Goal: Information Seeking & Learning: Find specific fact

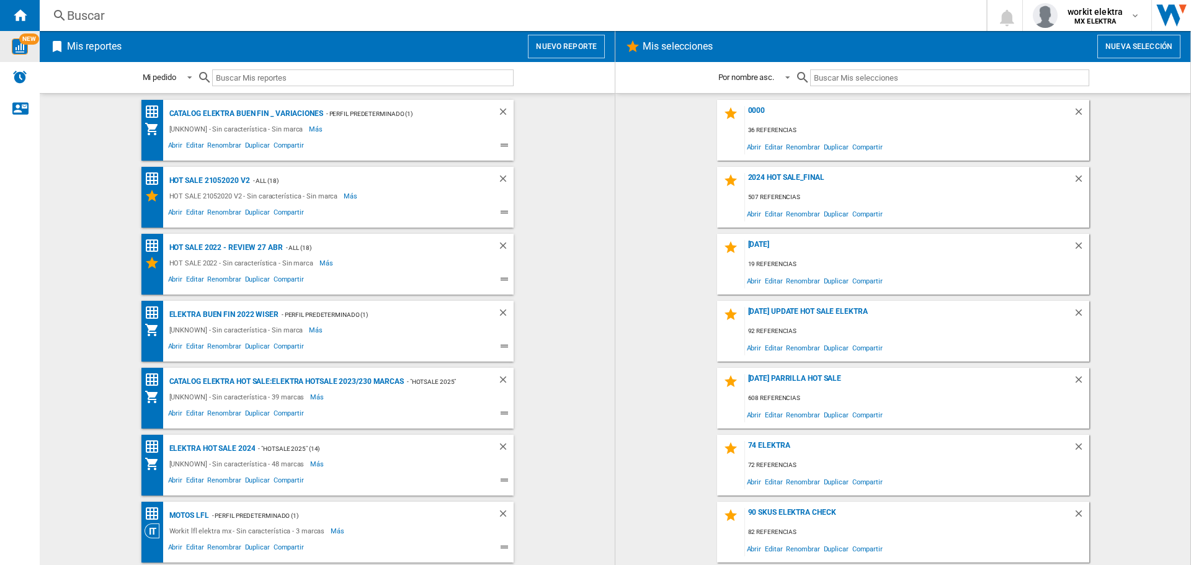
click at [12, 51] on img "WiseCard" at bounding box center [20, 46] width 16 height 16
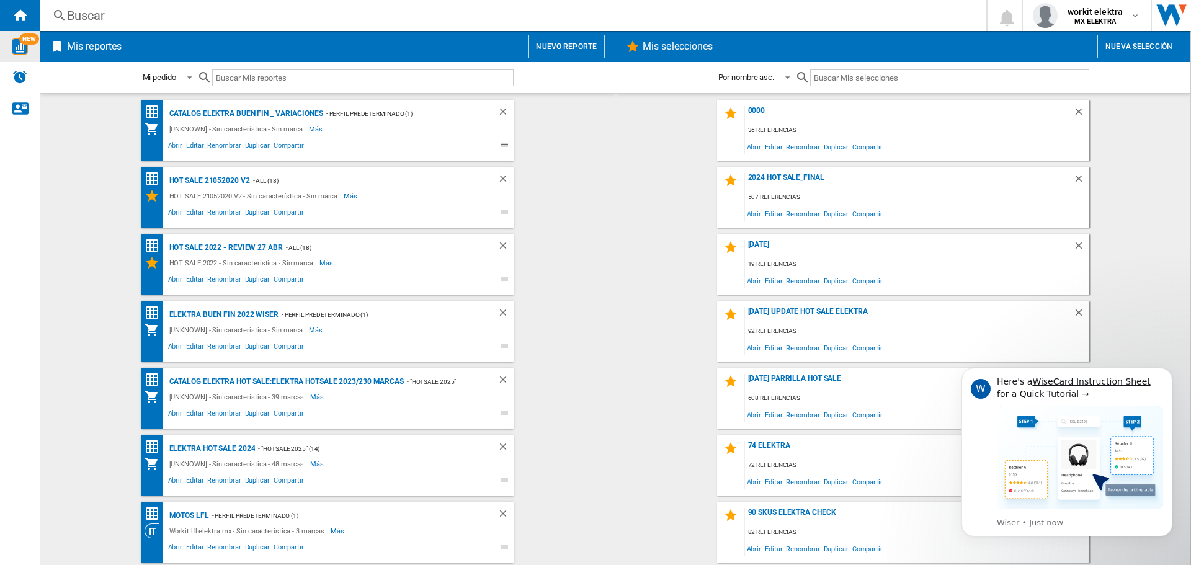
drag, startPoint x: 488, startPoint y: 32, endPoint x: 508, endPoint y: 17, distance: 25.2
click at [489, 30] on div "Buscar [GEOGRAPHIC_DATA] 0 workit elektra MX ELEKTRA MX ELEKTRA Mi configuració…" at bounding box center [615, 282] width 1151 height 565
click at [508, 17] on div "Buscar" at bounding box center [510, 15] width 887 height 17
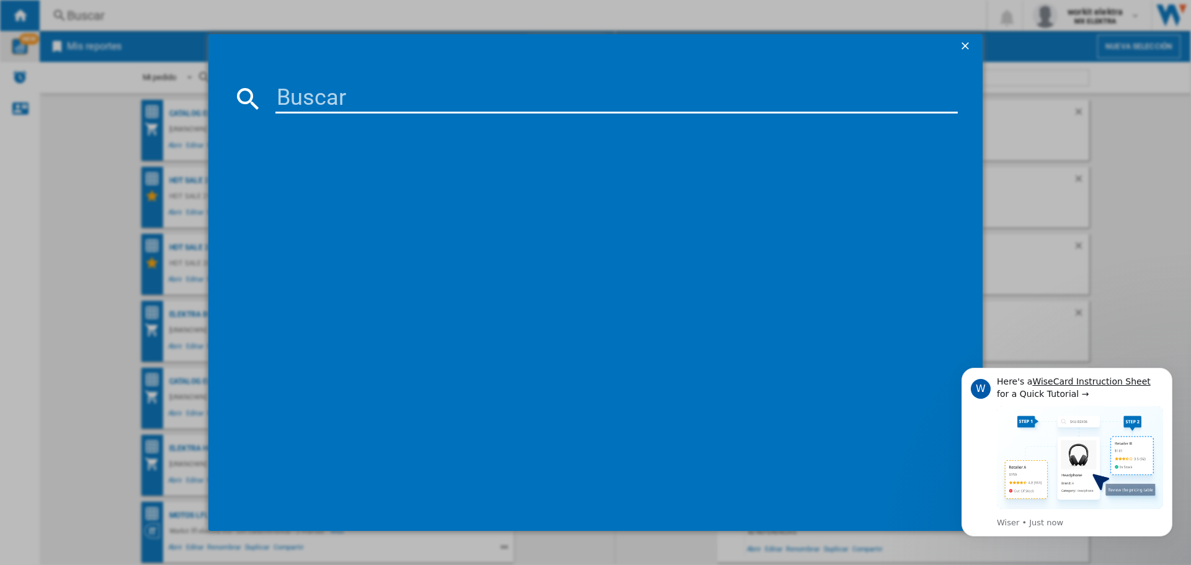
click at [494, 107] on input at bounding box center [616, 99] width 682 height 30
paste input "MOTOROLA MOTO G86 5G PURPLE 256GB"
type input "MOTOROLA MOTO G86 5G PURPLE 256GB"
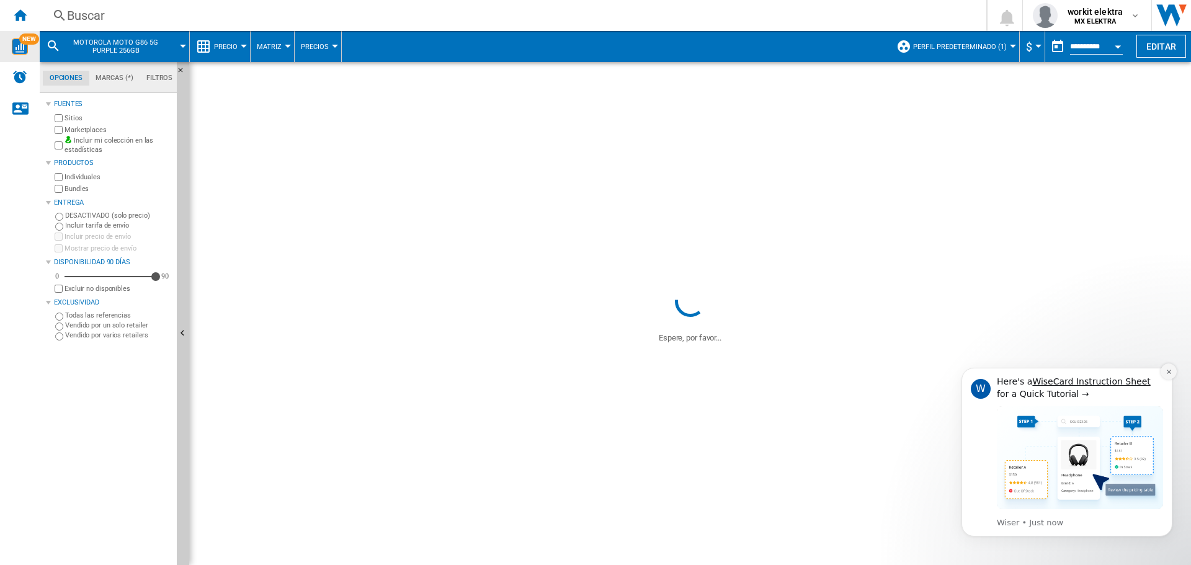
click at [1166, 373] on icon "Dismiss notification" at bounding box center [1169, 371] width 7 height 7
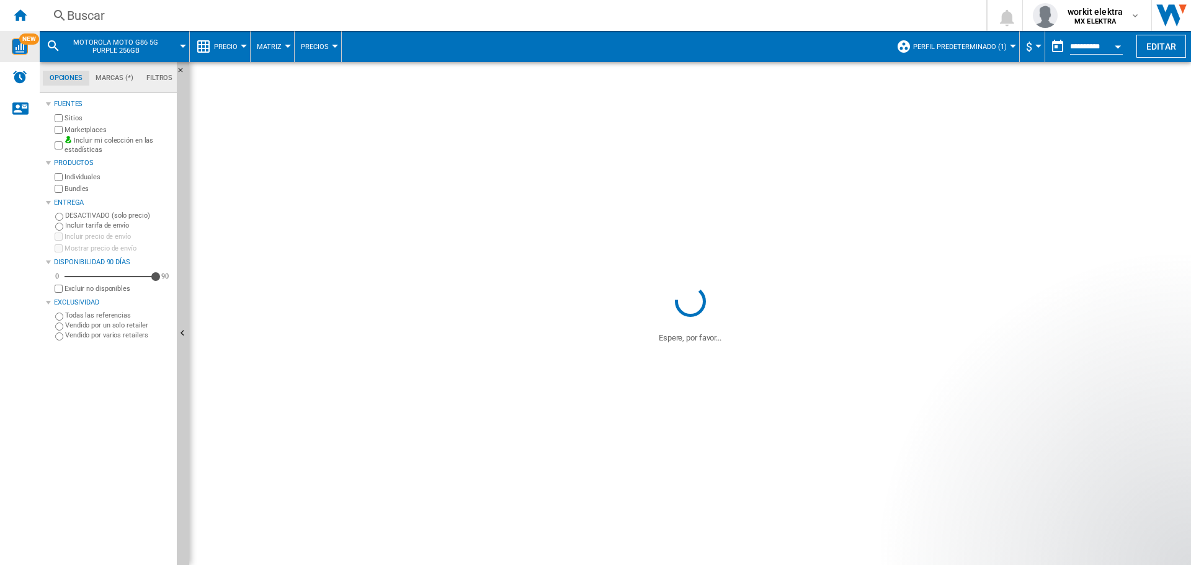
click at [983, 45] on span "Perfil predeterminado (1)" at bounding box center [960, 47] width 94 height 8
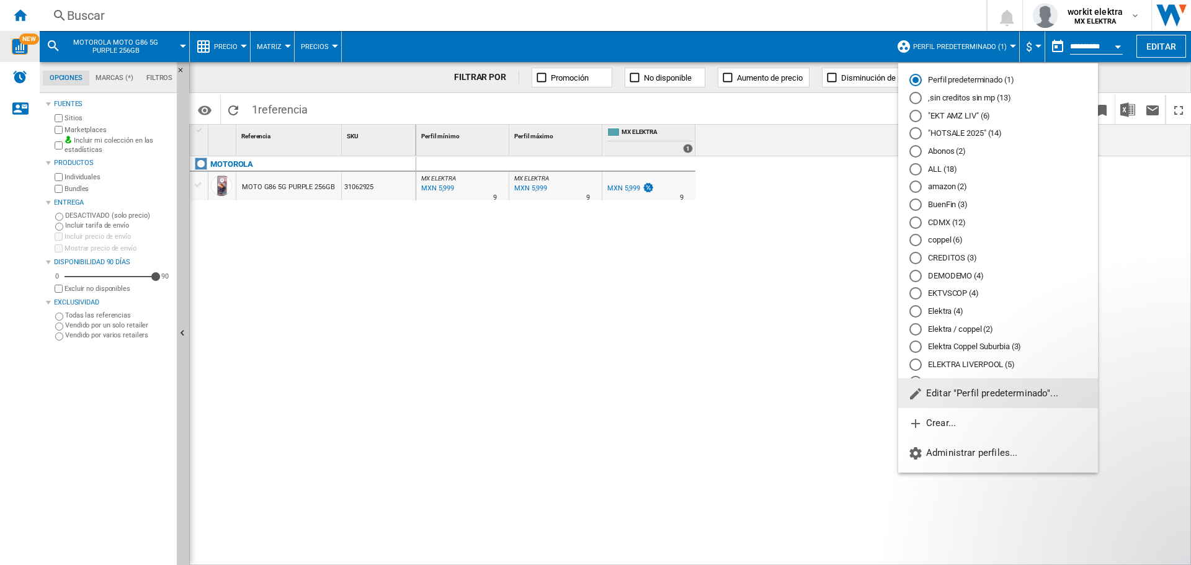
scroll to position [342, 0]
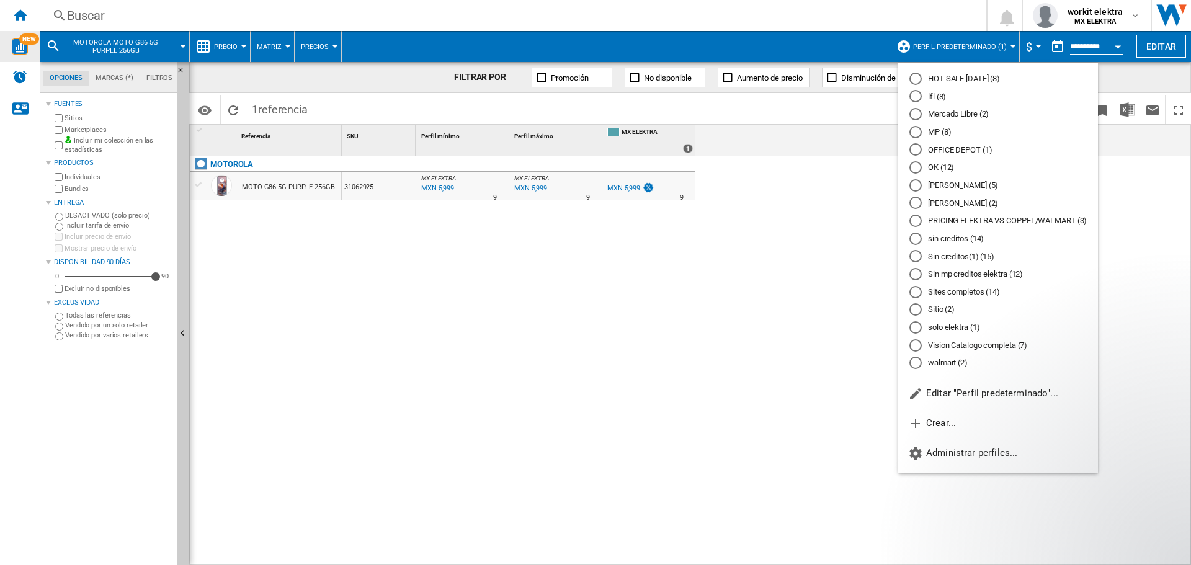
click at [914, 363] on div "walmart (2)" at bounding box center [915, 363] width 12 height 12
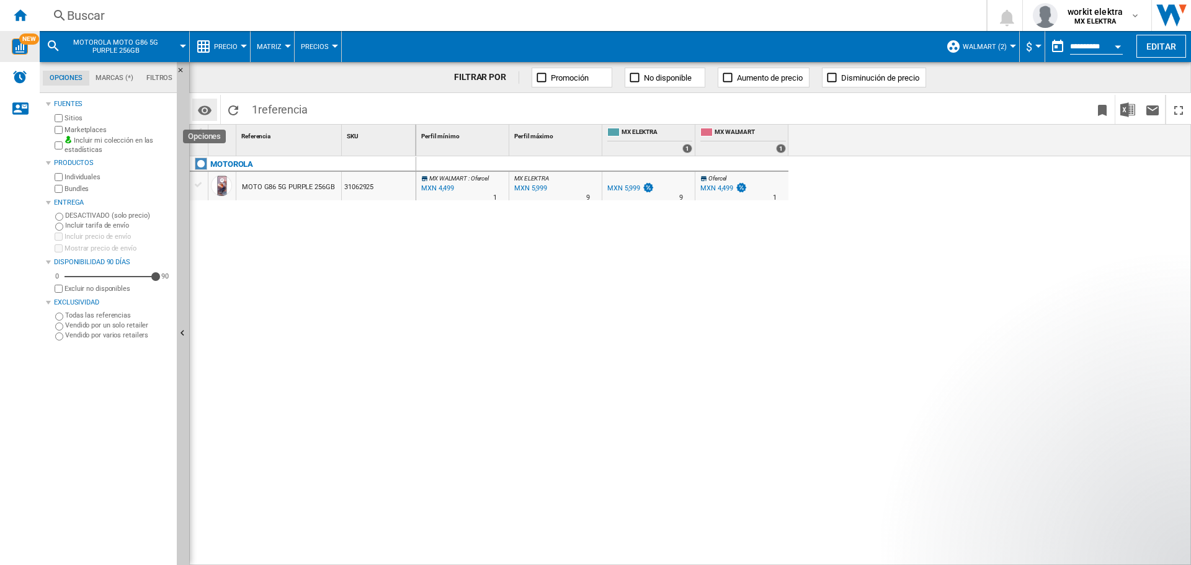
click at [207, 106] on md-icon "Opciones" at bounding box center [204, 110] width 15 height 15
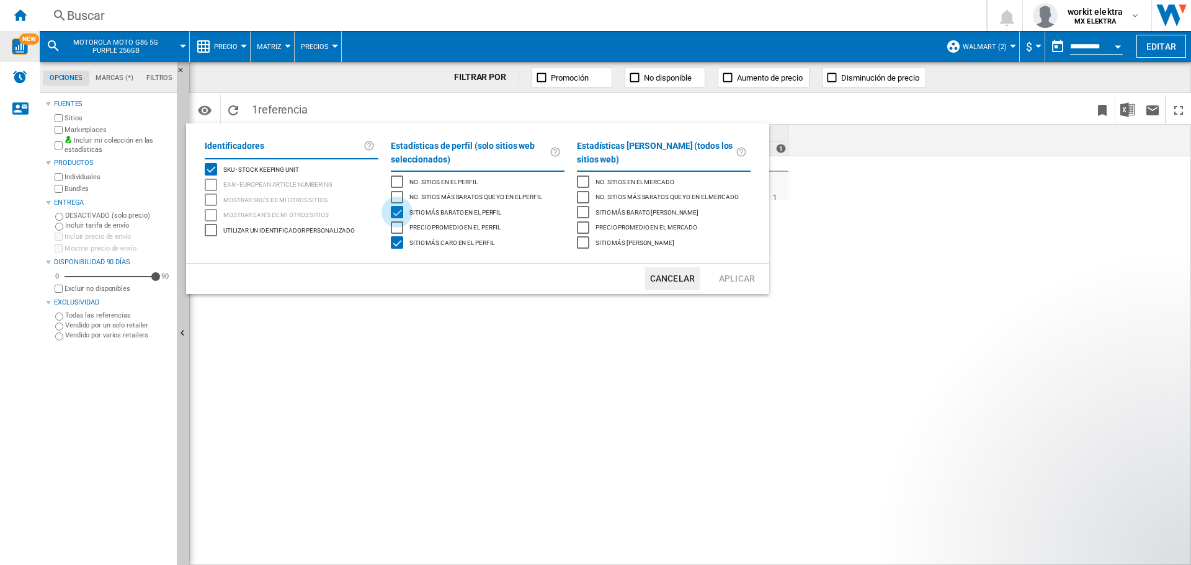
click at [395, 212] on div "Sitio más barato en el perfil" at bounding box center [397, 212] width 12 height 12
click at [399, 239] on div "Sitio más caro en el perfil" at bounding box center [397, 242] width 12 height 12
click at [749, 269] on button "Aplicar" at bounding box center [737, 278] width 55 height 23
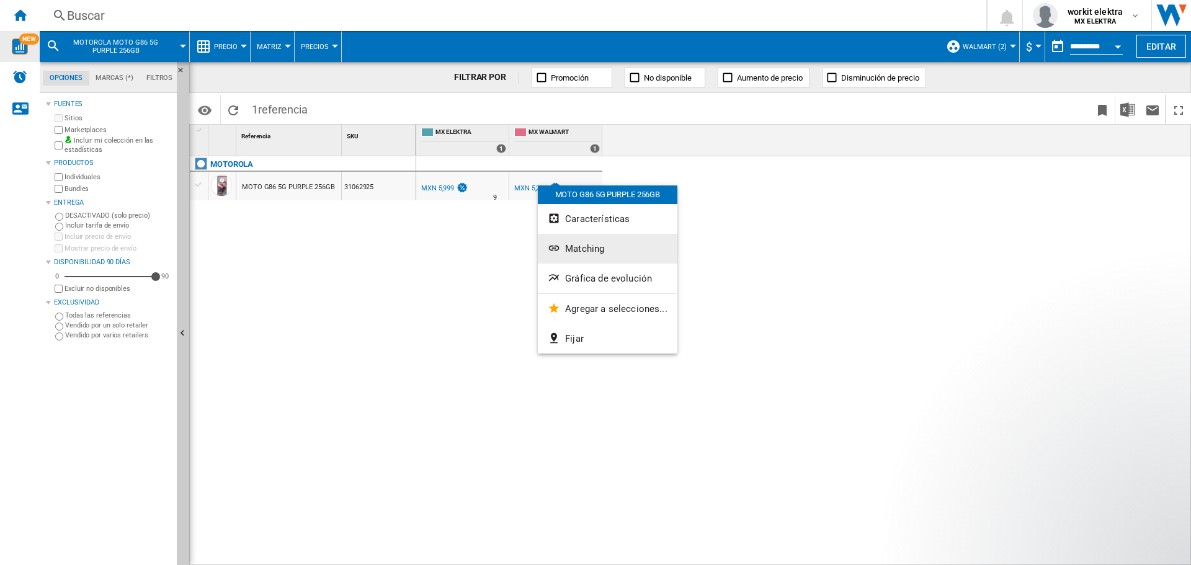
click at [595, 253] on span "Matching" at bounding box center [584, 248] width 39 height 11
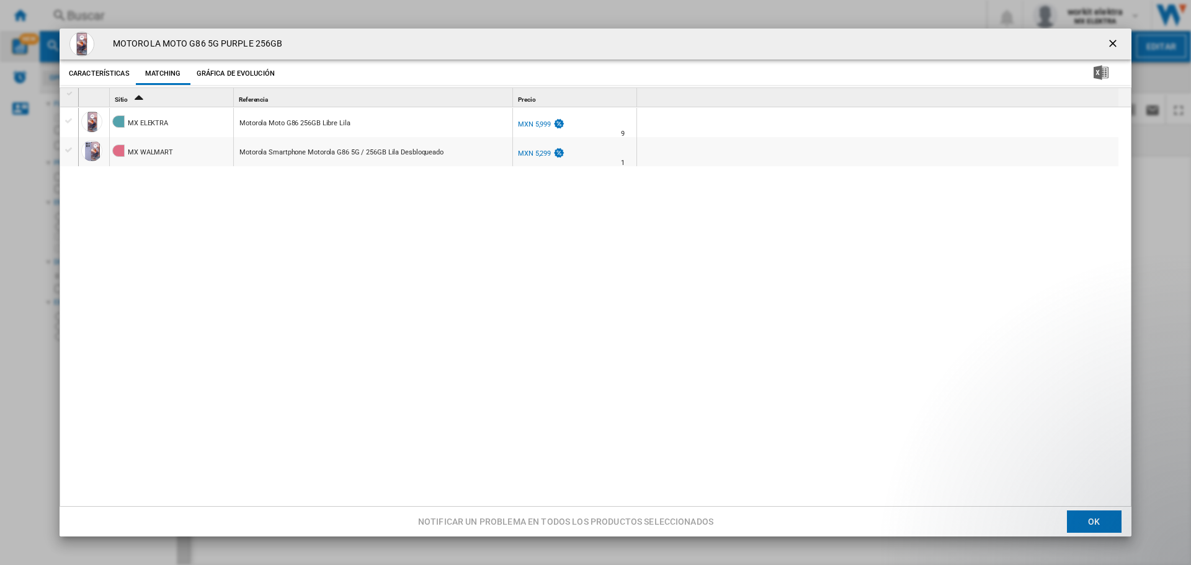
click at [535, 153] on div "MXN 5,299" at bounding box center [534, 153] width 33 height 8
click at [1110, 44] on ng-md-icon "getI18NText('BUTTONS.CLOSE_DIALOG')" at bounding box center [1114, 44] width 15 height 15
